Goal: Task Accomplishment & Management: Use online tool/utility

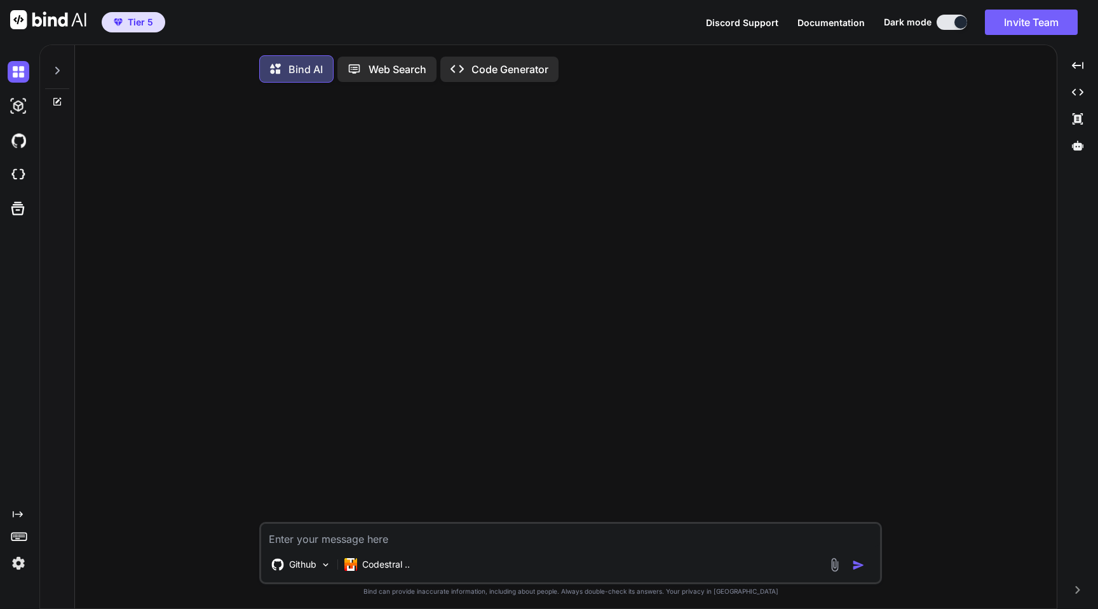
type textarea "x"
click at [16, 564] on img at bounding box center [19, 563] width 22 height 22
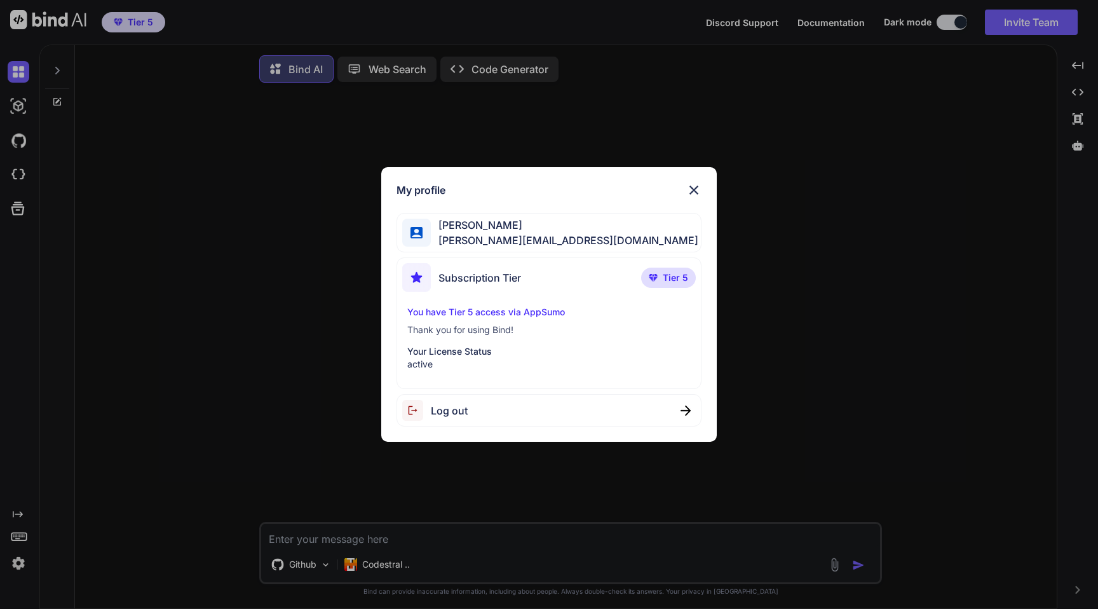
click at [152, 303] on div "My profile [PERSON_NAME] [PERSON_NAME][EMAIL_ADDRESS][DOMAIN_NAME] Subscription…" at bounding box center [549, 304] width 1098 height 609
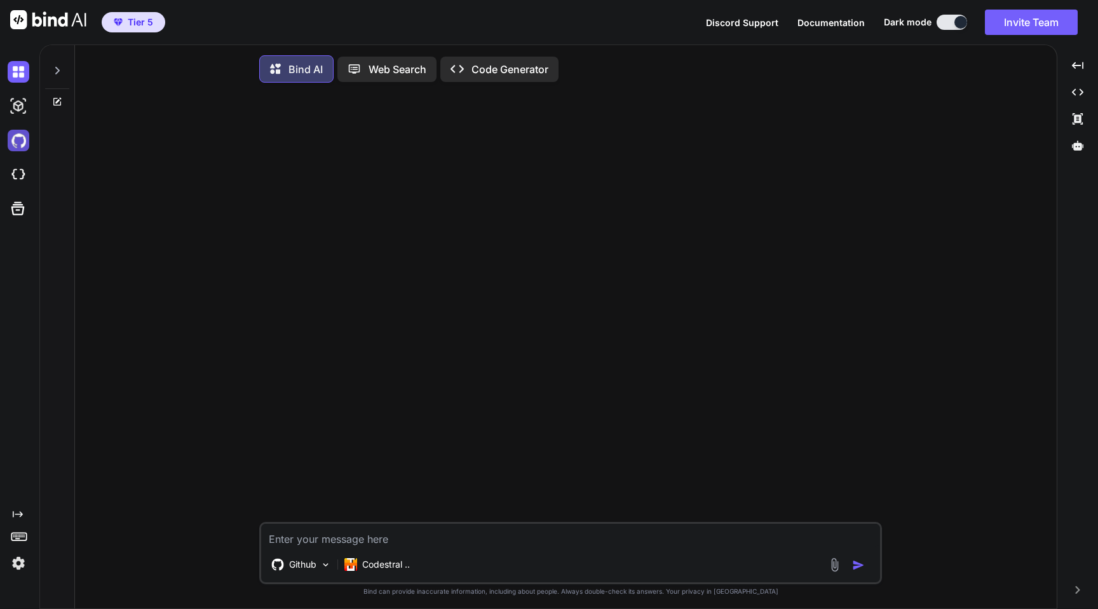
click at [15, 140] on img at bounding box center [19, 141] width 22 height 22
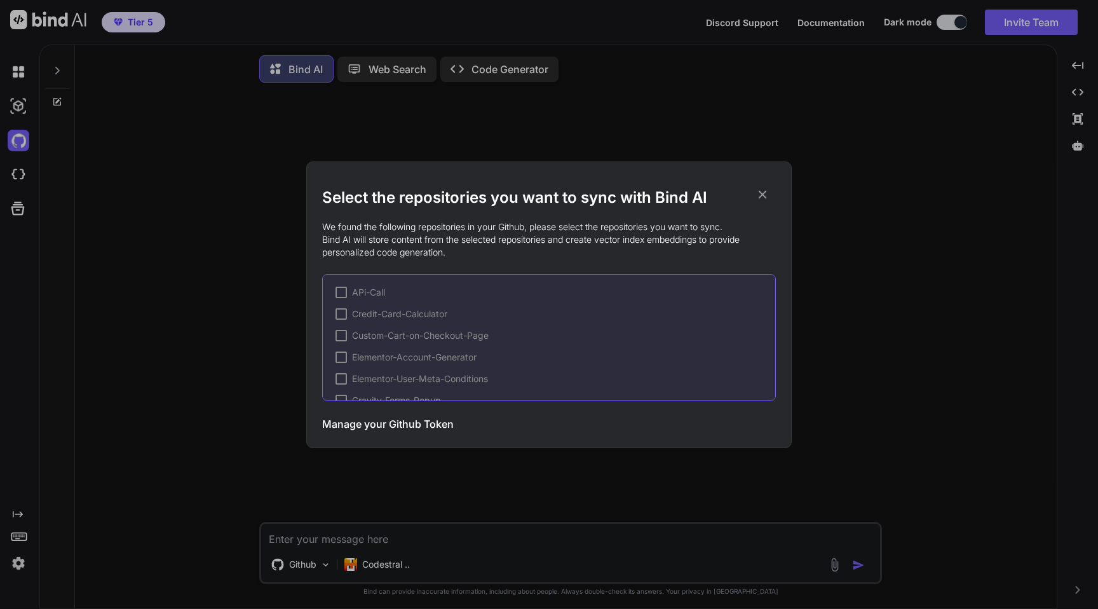
scroll to position [149, 0]
click at [147, 263] on div "Select the repositories you want to sync with Bind AI We found the following re…" at bounding box center [549, 304] width 1098 height 609
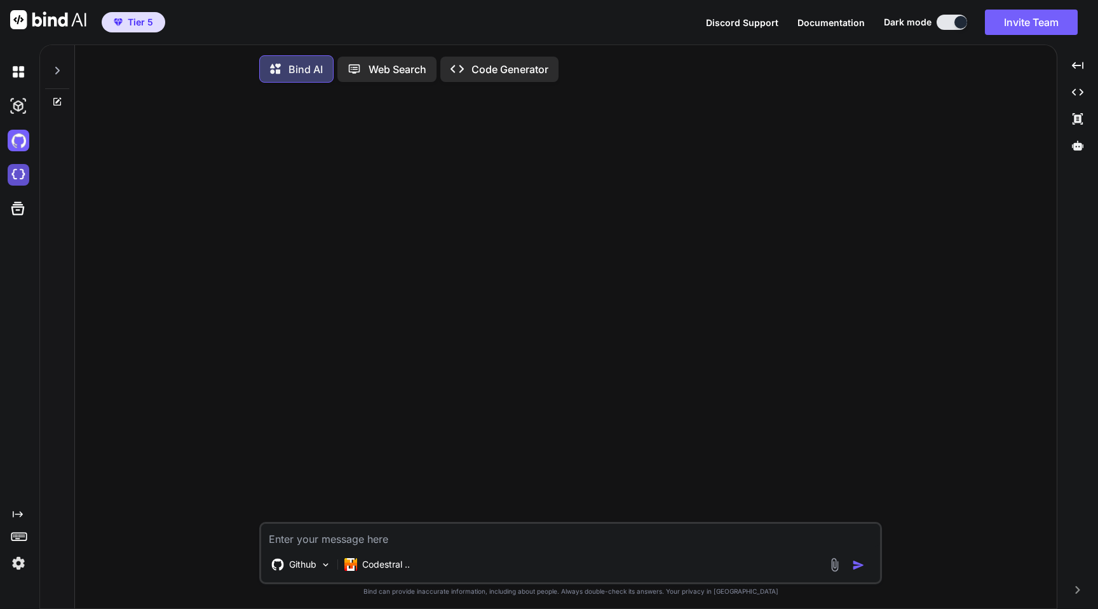
click at [14, 175] on img at bounding box center [19, 175] width 22 height 22
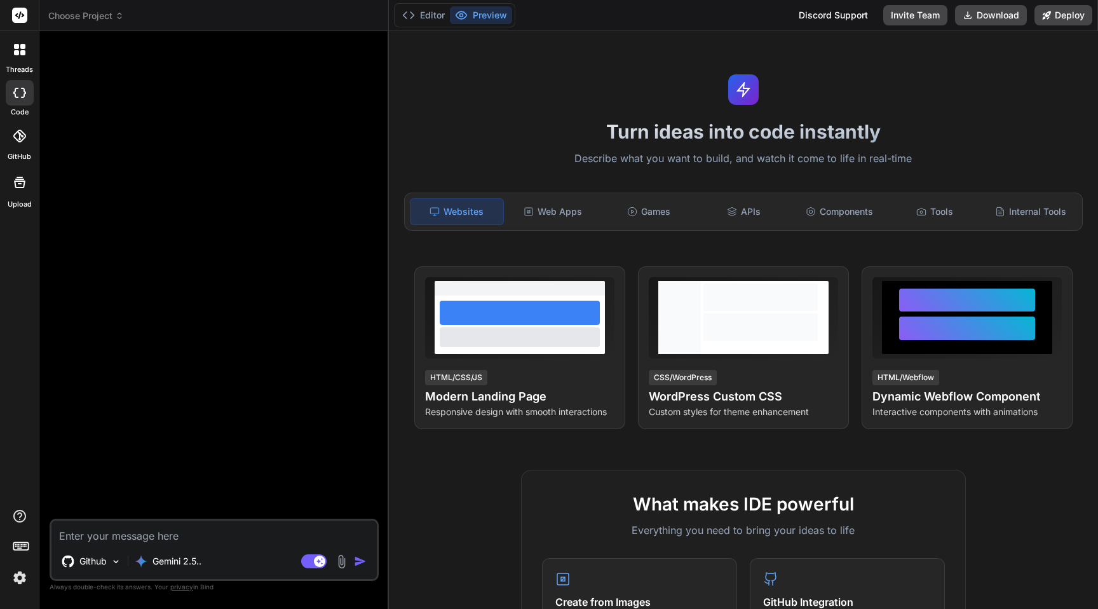
click at [371, 231] on div at bounding box center [215, 279] width 327 height 477
click at [17, 135] on icon at bounding box center [19, 136] width 13 height 13
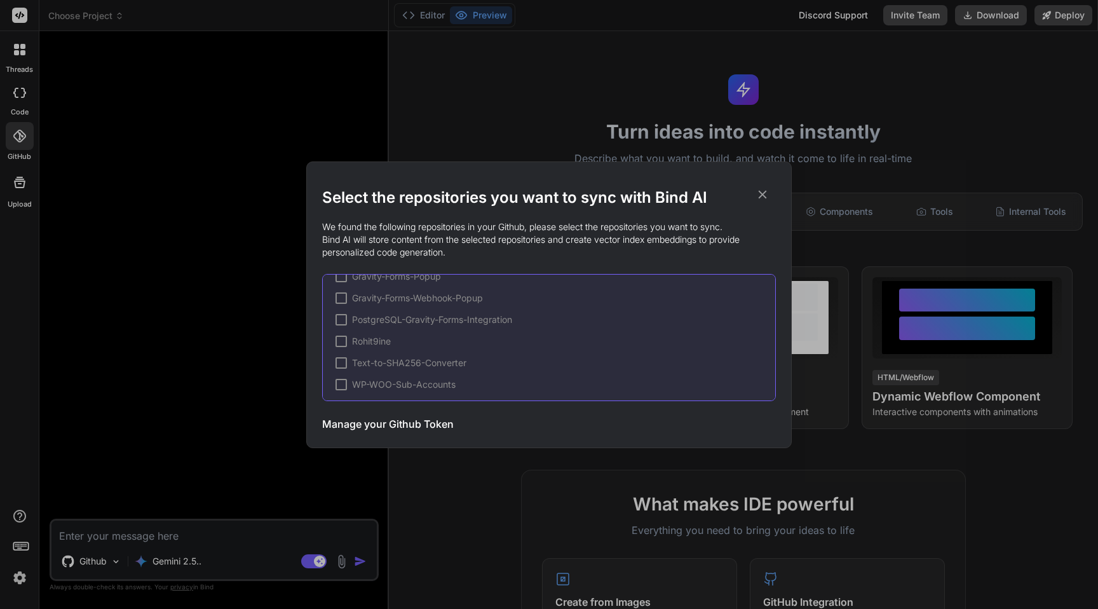
scroll to position [149, 0]
click at [109, 291] on div "Select the repositories you want to sync with Bind AI We found the following re…" at bounding box center [549, 304] width 1098 height 609
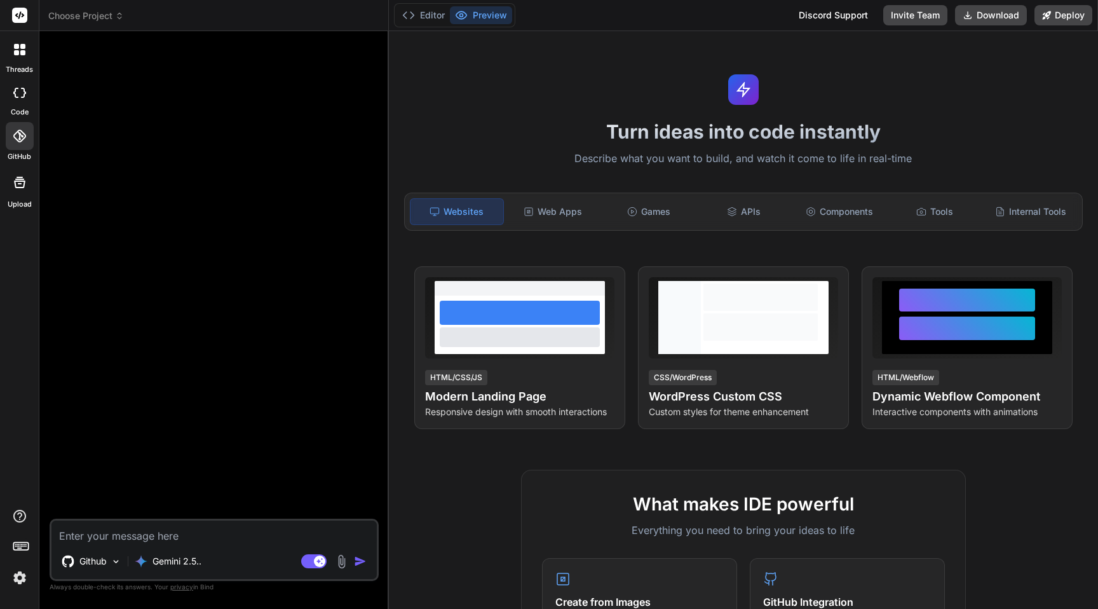
click at [15, 589] on div "threads code GitHub Upload" at bounding box center [19, 304] width 39 height 609
click at [16, 582] on img at bounding box center [20, 578] width 22 height 22
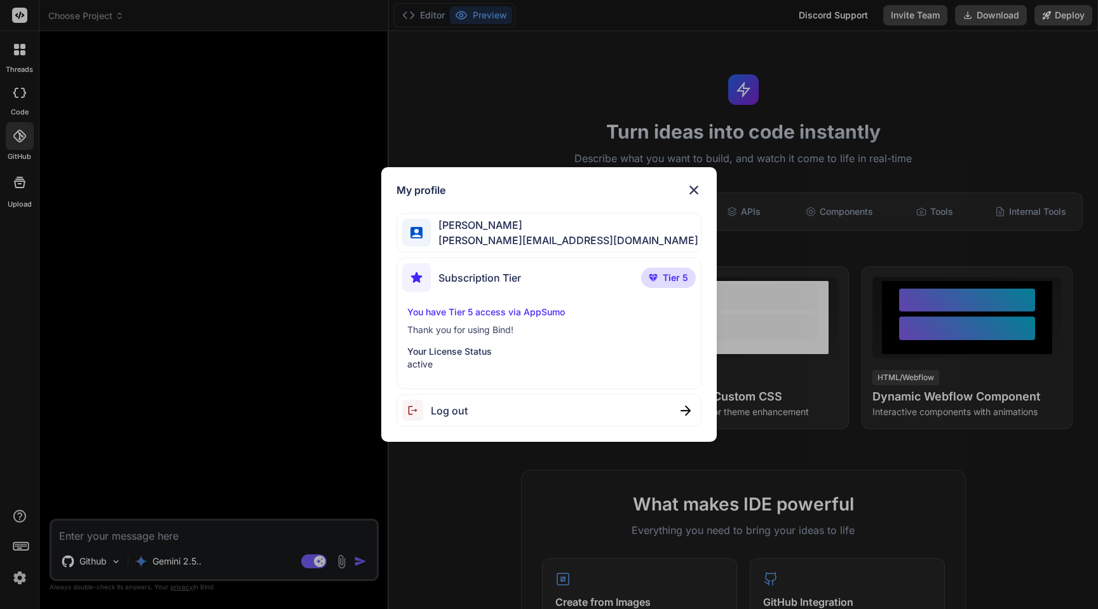
click at [217, 304] on div "My profile [PERSON_NAME] [PERSON_NAME][EMAIL_ADDRESS][DOMAIN_NAME] Subscription…" at bounding box center [549, 304] width 1098 height 609
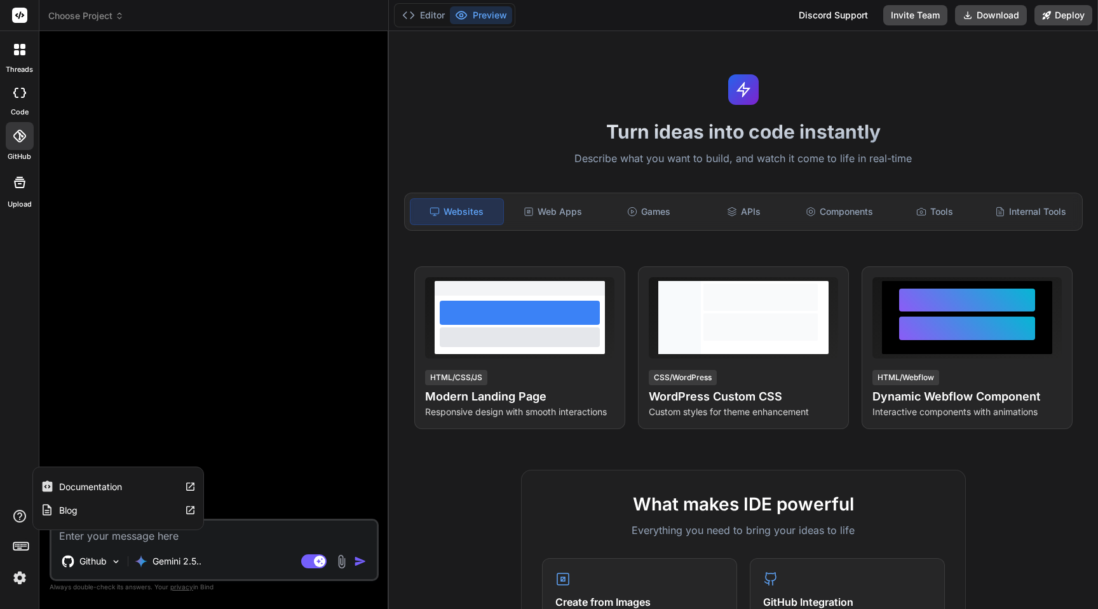
click at [71, 507] on label "Blog" at bounding box center [68, 510] width 18 height 13
click at [15, 577] on img at bounding box center [20, 578] width 22 height 22
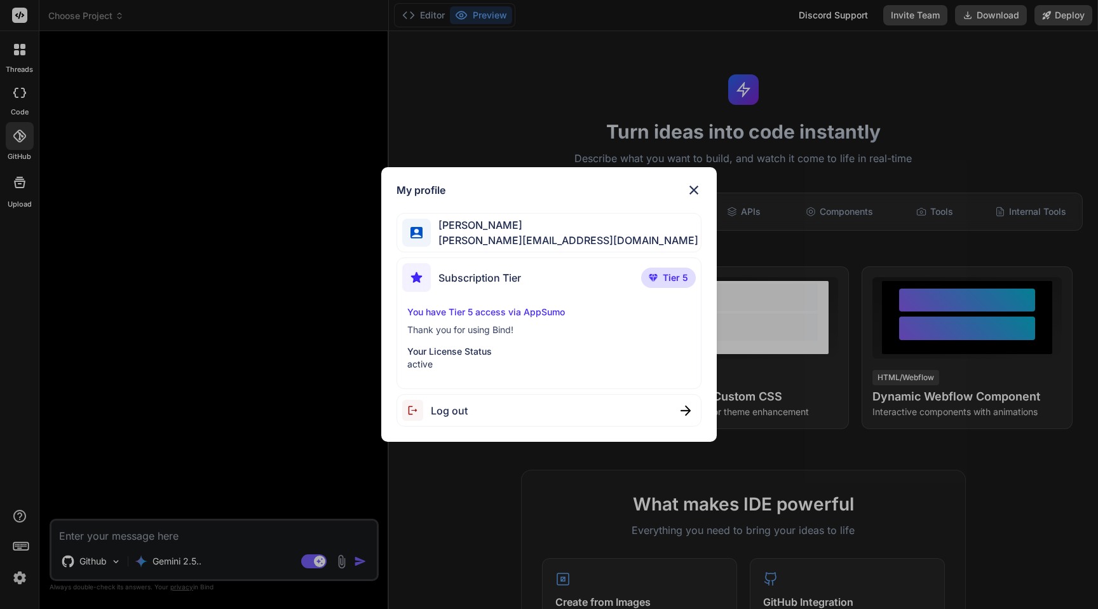
click at [501, 310] on p "You have Tier 5 access via AppSumo" at bounding box center [549, 312] width 284 height 13
click at [480, 230] on span "[PERSON_NAME]" at bounding box center [565, 224] width 268 height 15
click at [449, 338] on div "You have Tier 5 access via AppSumo Thank you for using Bind! Your License Statu…" at bounding box center [549, 338] width 294 height 65
click at [264, 334] on div "My profile [PERSON_NAME] [PERSON_NAME][EMAIL_ADDRESS][DOMAIN_NAME] Subscription…" at bounding box center [549, 304] width 1098 height 609
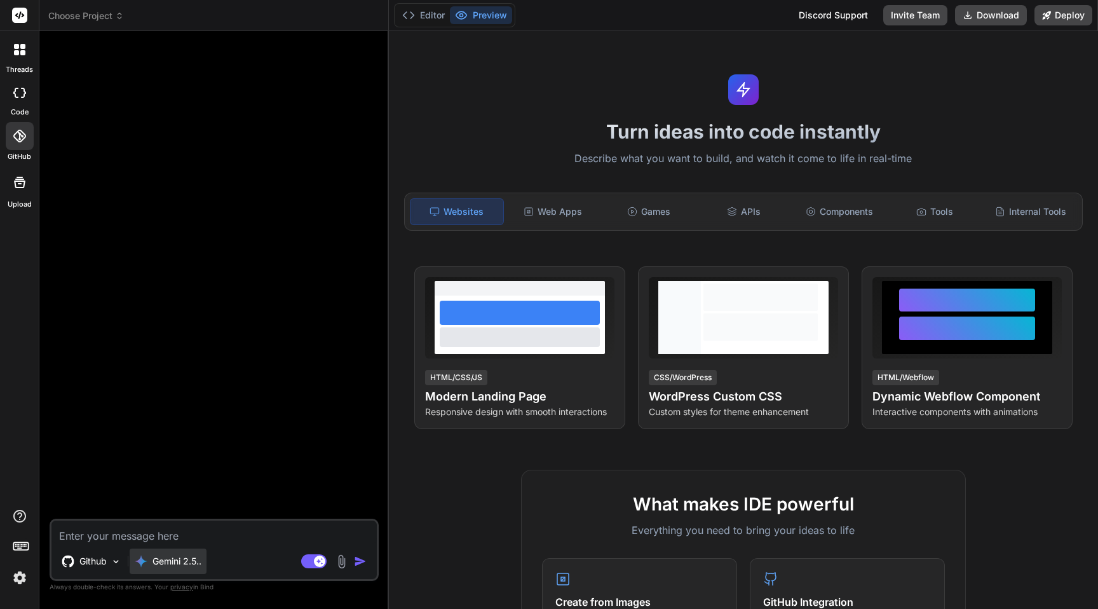
click at [165, 561] on p "Gemini 2.5.." at bounding box center [177, 561] width 49 height 13
type textarea "x"
